Goal: Task Accomplishment & Management: Manage account settings

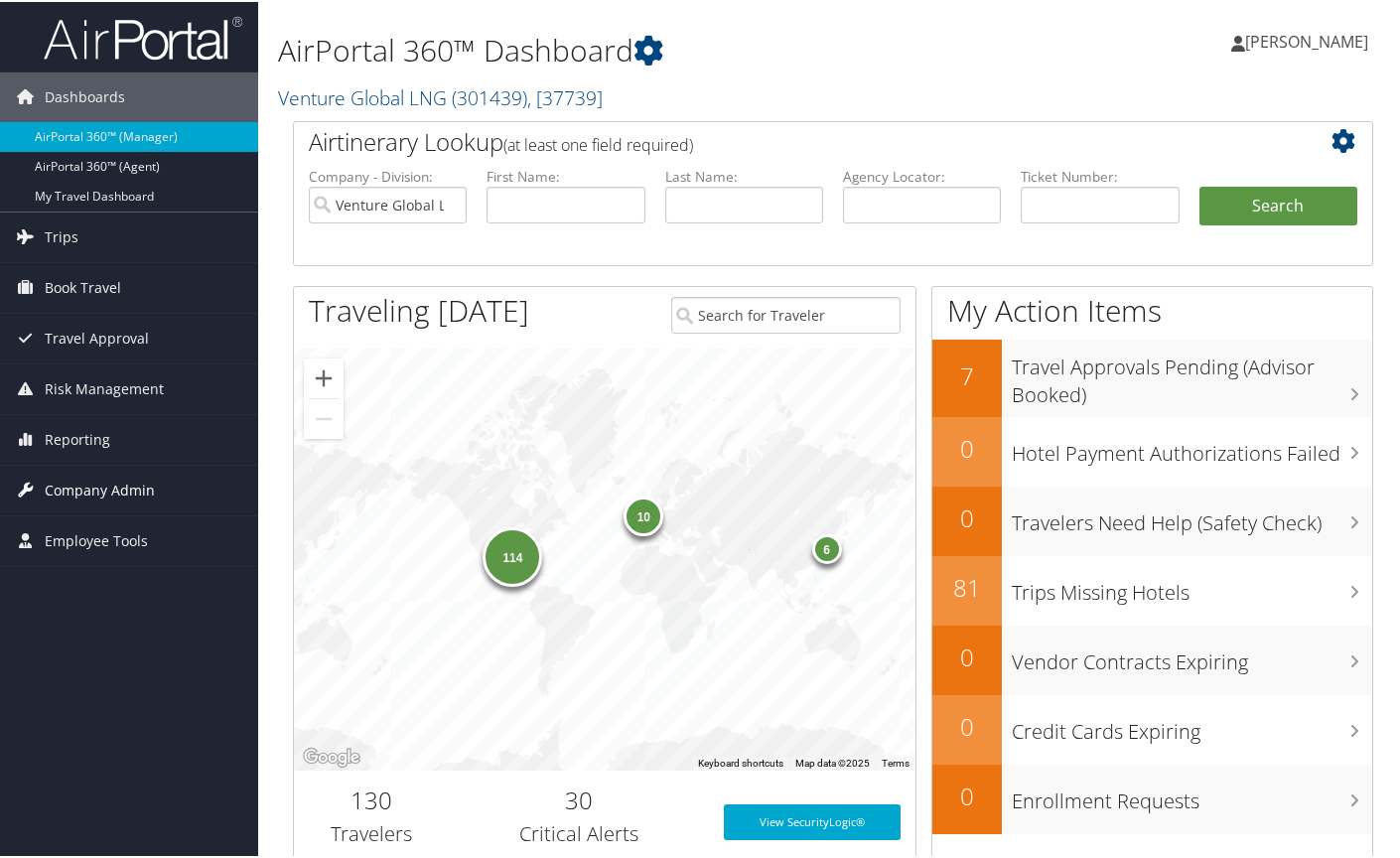
click at [59, 486] on span "Company Admin" at bounding box center [99, 488] width 110 height 50
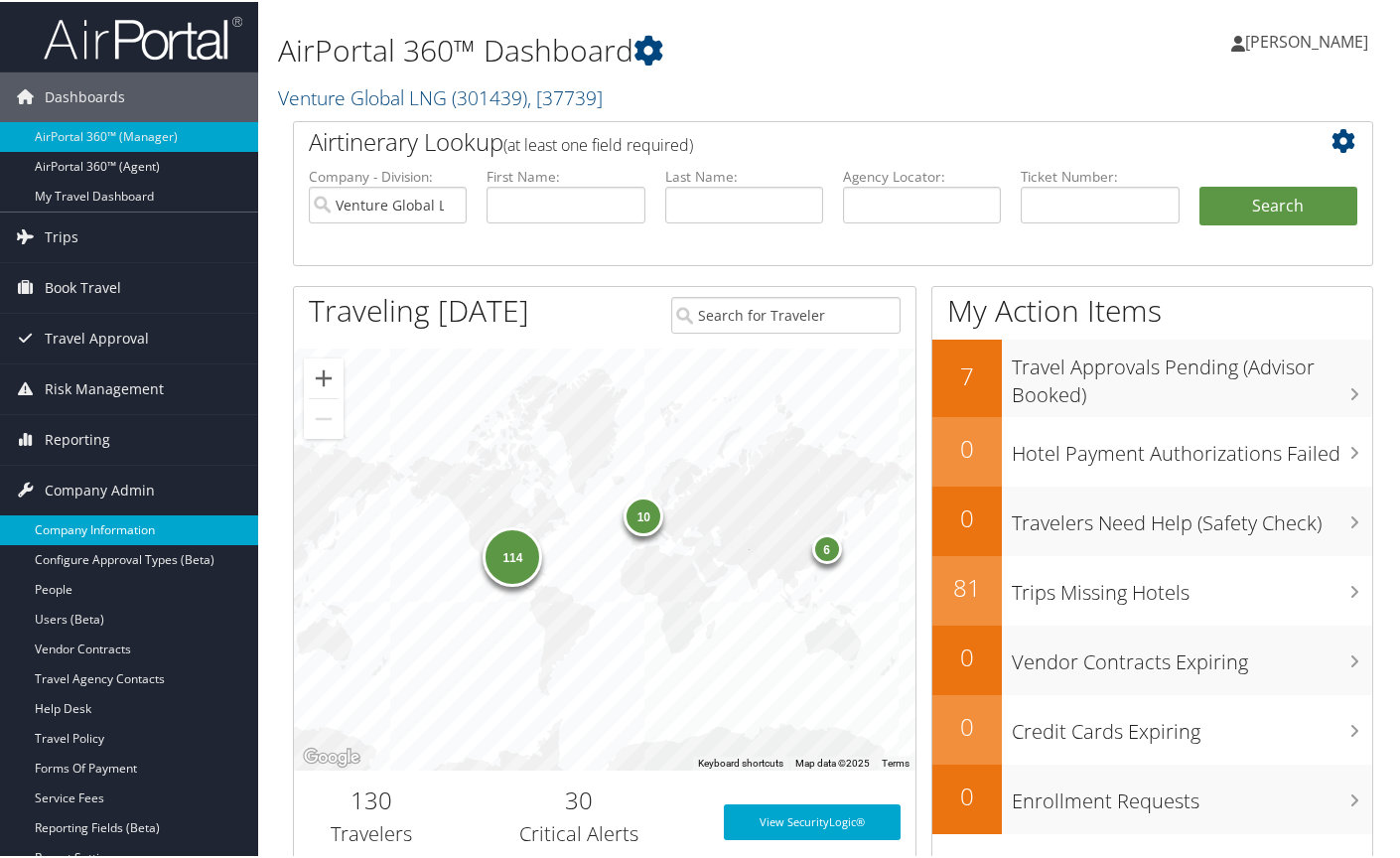
click at [59, 527] on link "Company Information" at bounding box center [129, 528] width 259 height 30
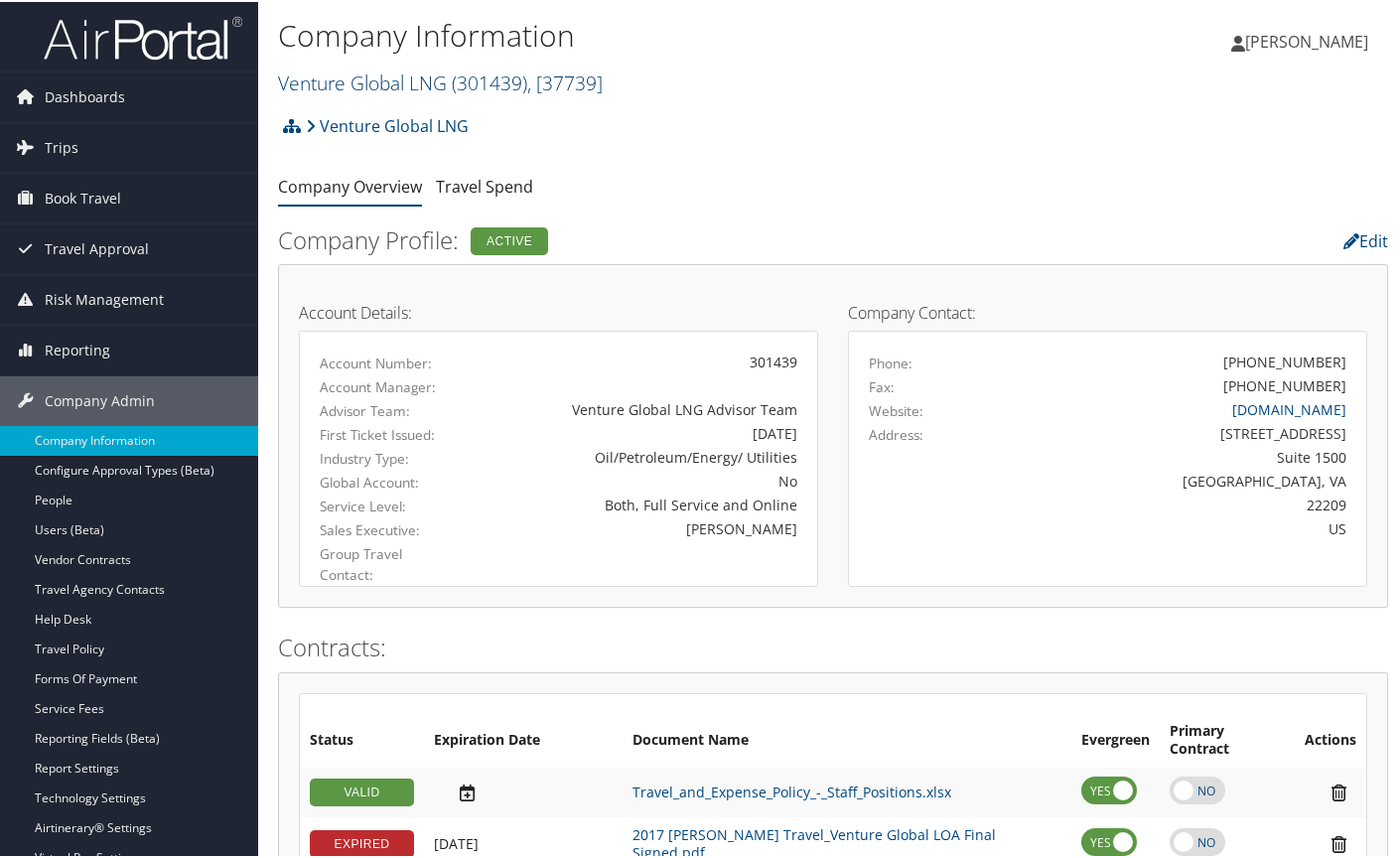
click at [583, 82] on span ", [ 37739 ]" at bounding box center [565, 81] width 76 height 27
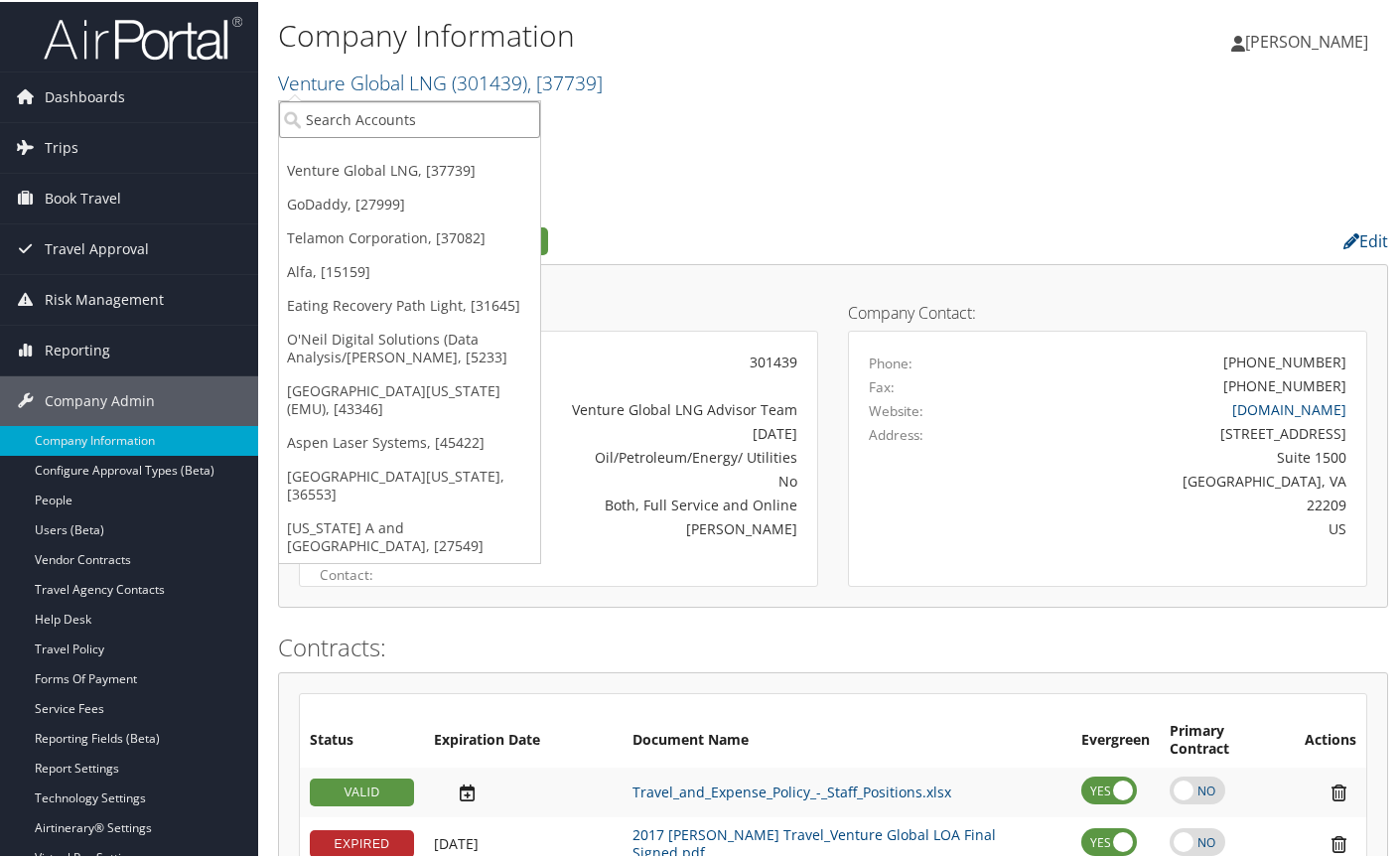
click at [450, 125] on input "search" at bounding box center [410, 117] width 262 height 37
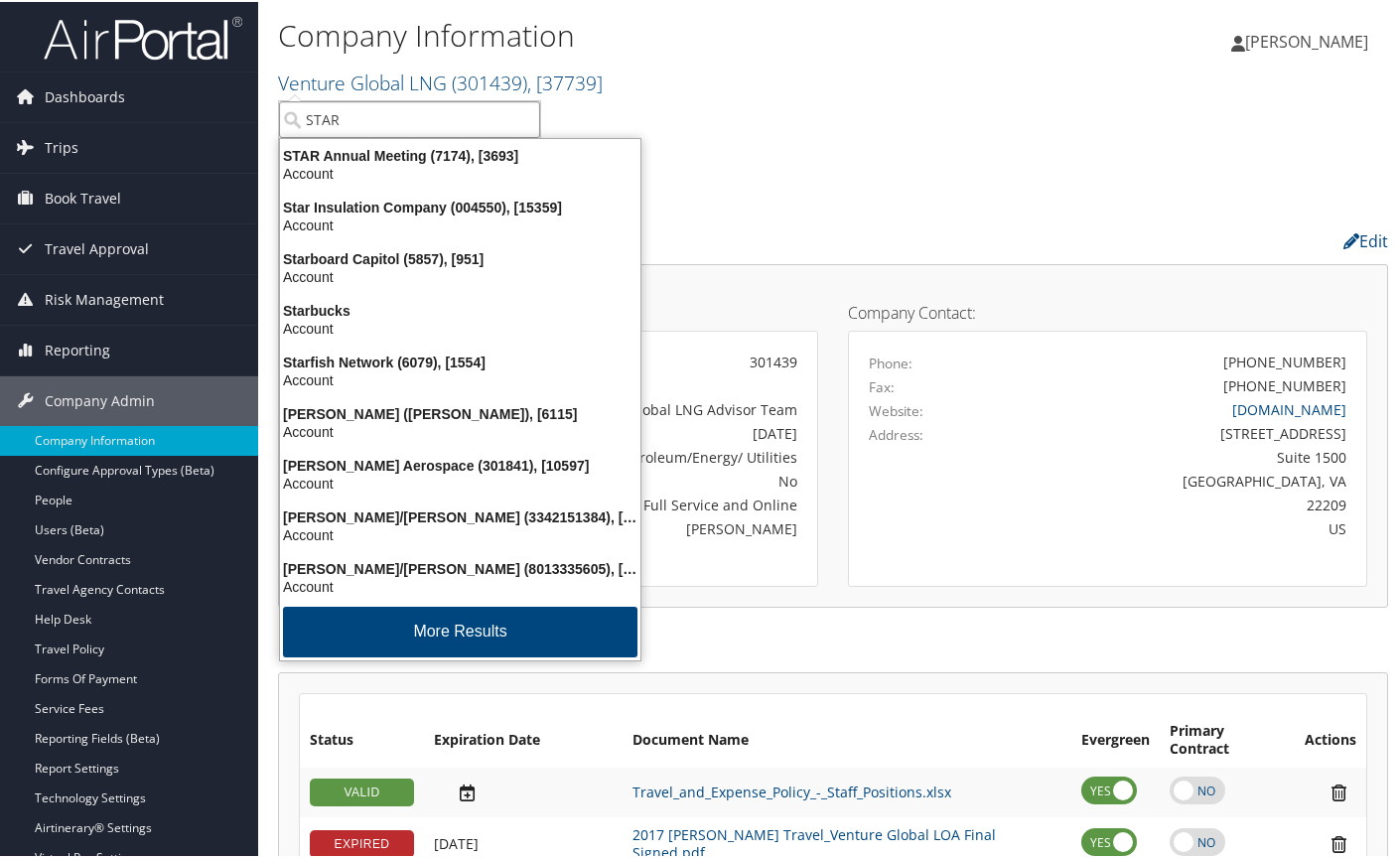
type input "[PERSON_NAME]"
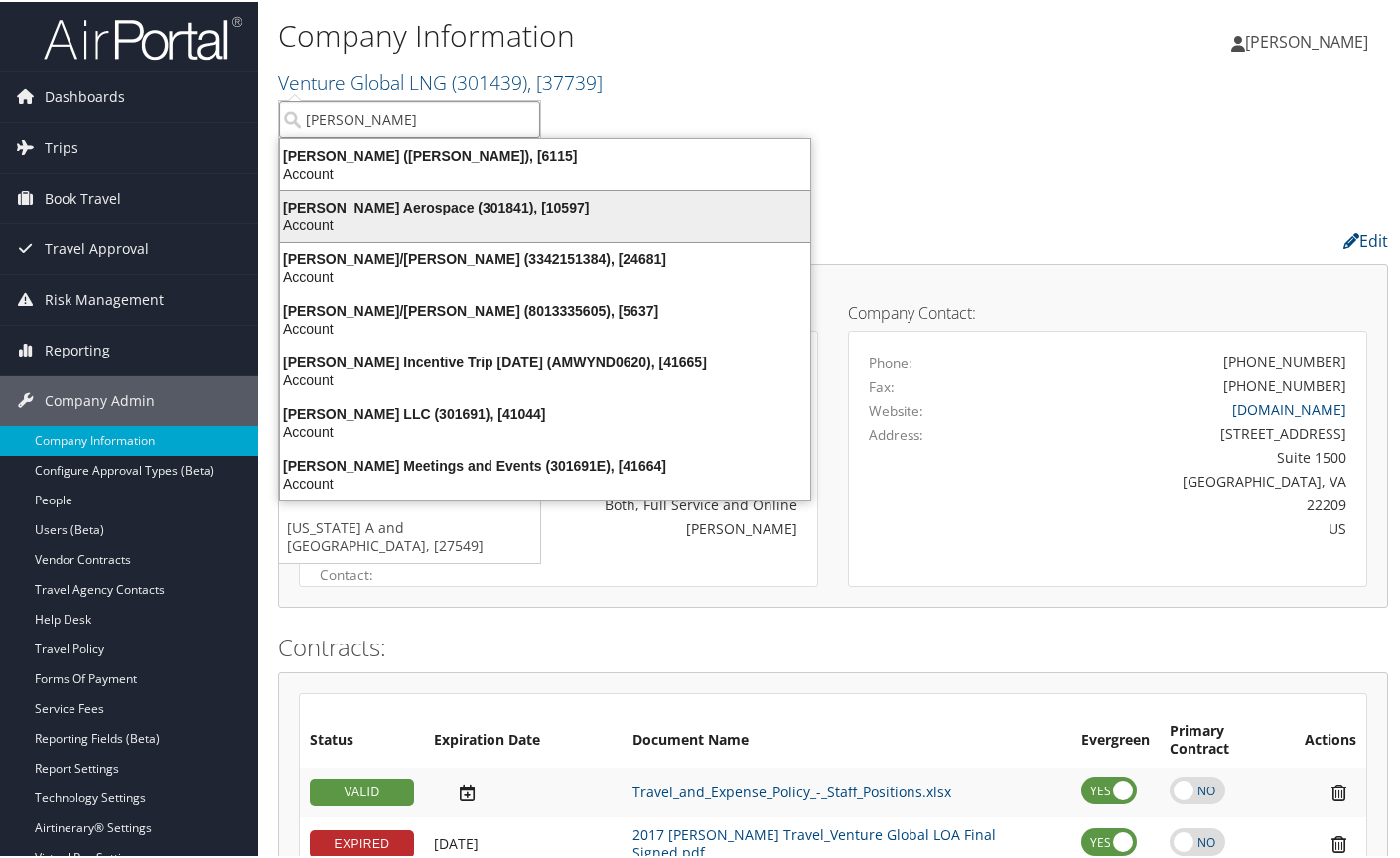
click at [354, 208] on div "[PERSON_NAME] Aerospace (301841), [10597]" at bounding box center [545, 206] width 554 height 18
